Goal: Task Accomplishment & Management: Use online tool/utility

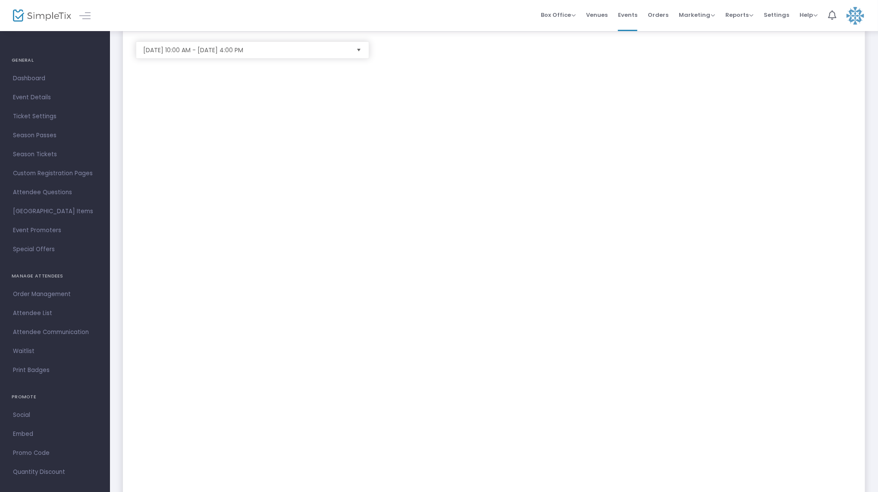
scroll to position [21, 0]
